Goal: Task Accomplishment & Management: Use online tool/utility

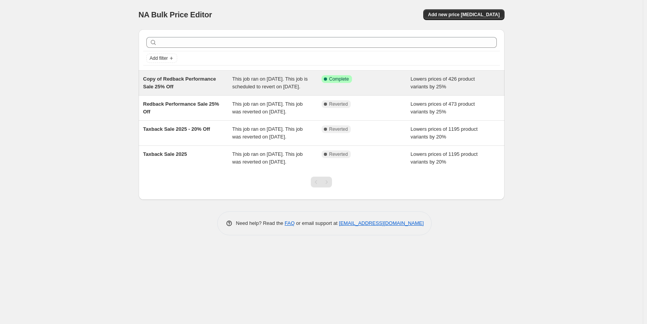
click at [395, 72] on div "Copy of Redback Performance Sale 25% Off This job ran on [DATE]. This job is sc…" at bounding box center [322, 82] width 366 height 25
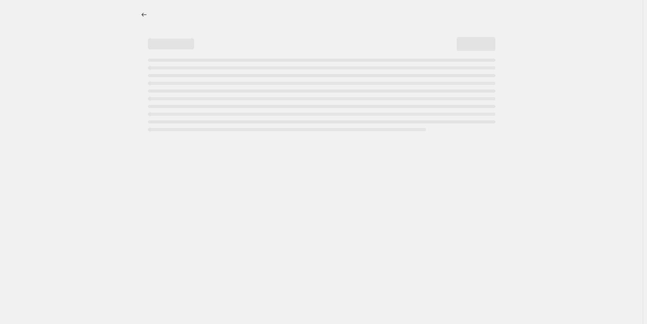
select select "percentage"
select select "collection"
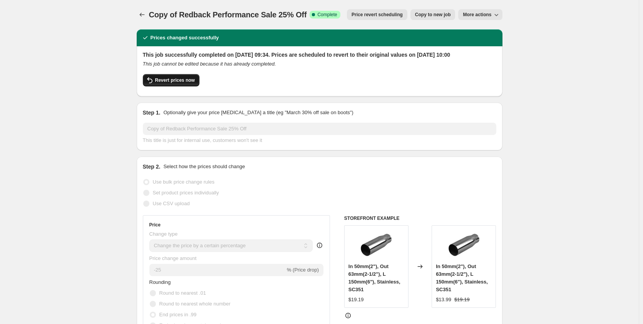
click at [176, 83] on span "Revert prices now" at bounding box center [175, 80] width 40 height 6
checkbox input "false"
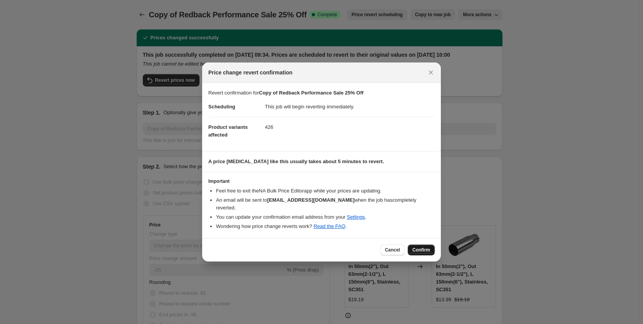
click at [432, 245] on button "Confirm" at bounding box center [421, 249] width 27 height 11
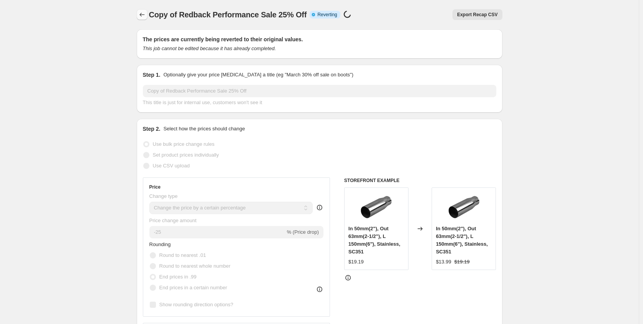
click at [144, 15] on icon "Price change jobs" at bounding box center [142, 15] width 8 height 8
